Goal: Find contact information: Obtain details needed to contact an individual or organization

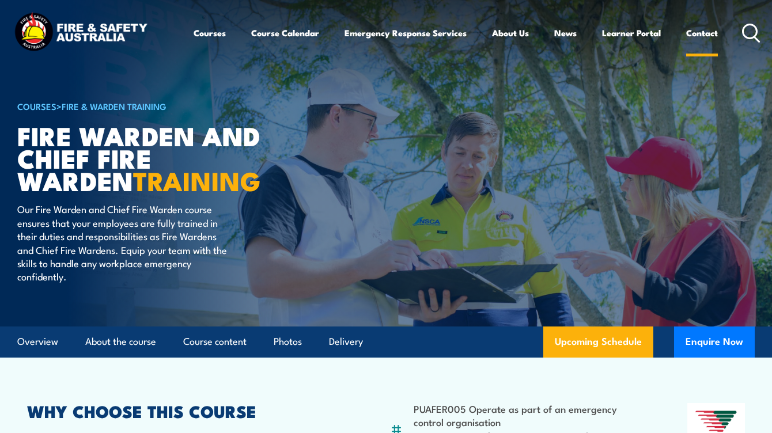
click at [701, 36] on link "Contact" at bounding box center [702, 33] width 32 height 28
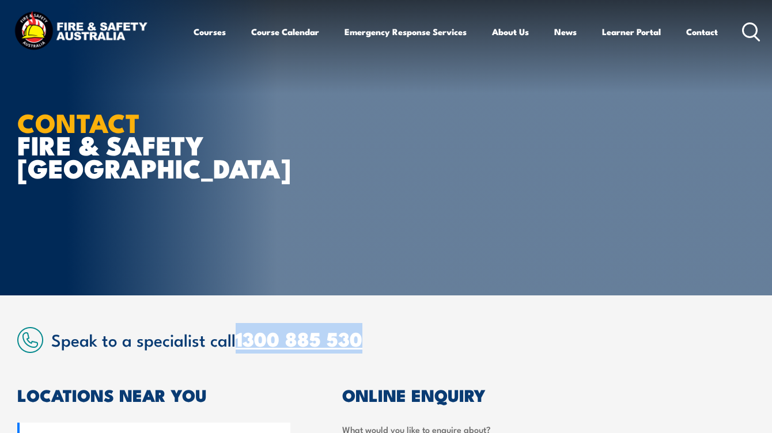
drag, startPoint x: 362, startPoint y: 345, endPoint x: 238, endPoint y: 343, distance: 123.2
click at [238, 343] on h2 "Speak to a specialist call 1300 885 530" at bounding box center [402, 338] width 703 height 21
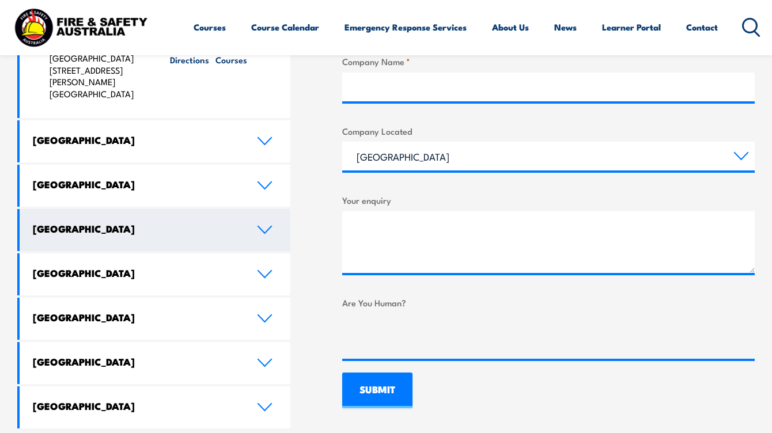
scroll to position [614, 0]
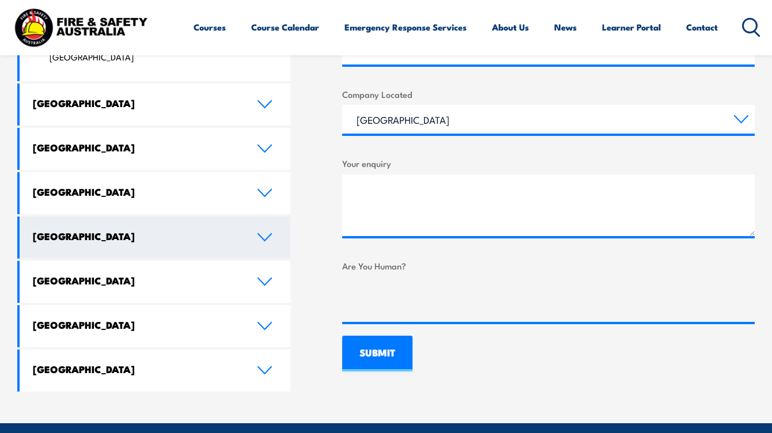
click at [254, 217] on link "South Australia" at bounding box center [155, 238] width 271 height 42
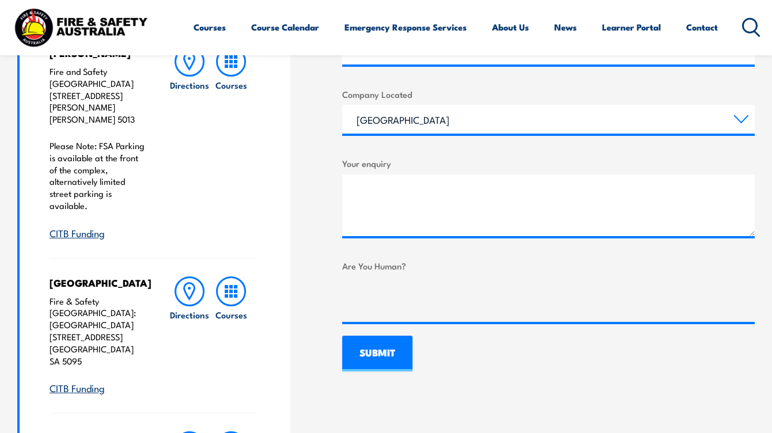
scroll to position [537, 0]
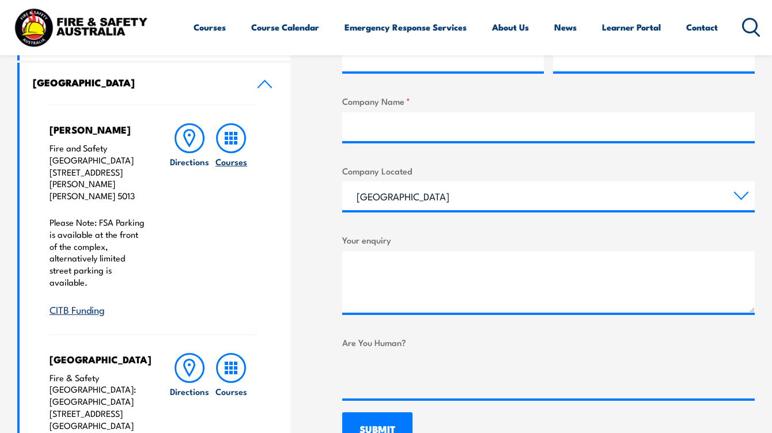
click at [227, 135] on rect at bounding box center [226, 133] width 3 height 3
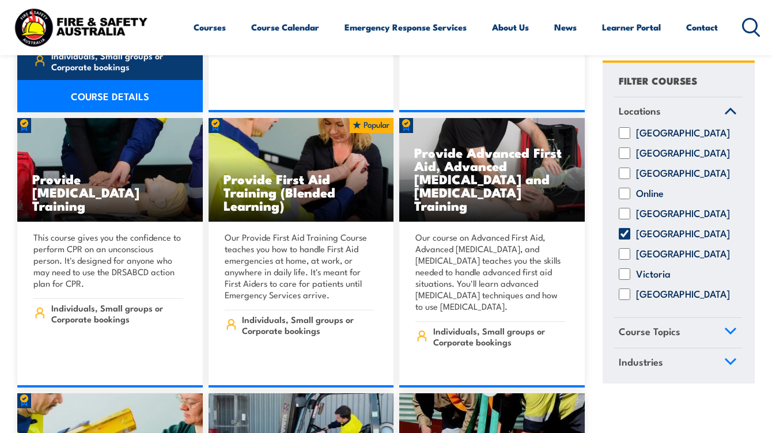
scroll to position [6066, 0]
